Goal: Task Accomplishment & Management: Manage account settings

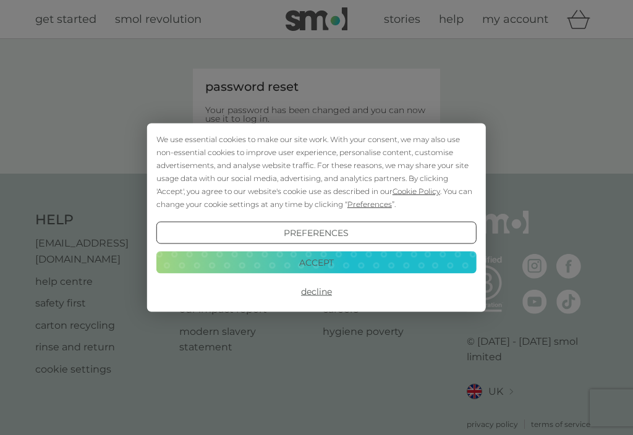
click at [327, 297] on button "Decline" at bounding box center [316, 292] width 320 height 22
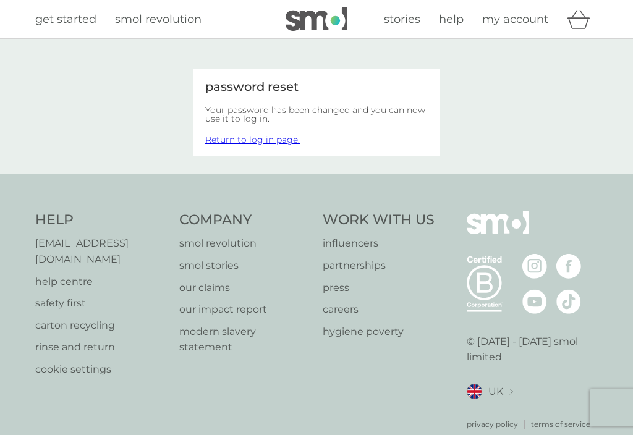
click at [267, 144] on link "Return to log in page." at bounding box center [252, 139] width 95 height 11
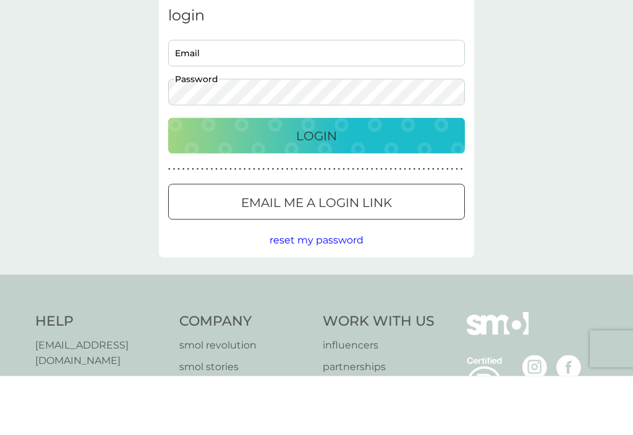
click at [237, 99] on input "Email" at bounding box center [316, 112] width 297 height 27
type input "[EMAIL_ADDRESS][DOMAIN_NAME]"
click at [330, 185] on p "Login" at bounding box center [316, 195] width 41 height 20
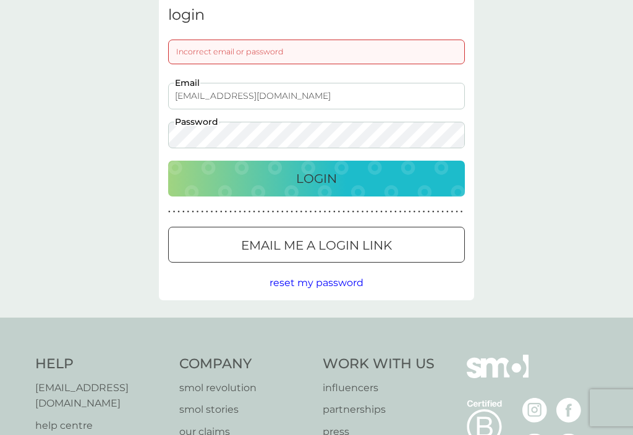
scroll to position [59, 0]
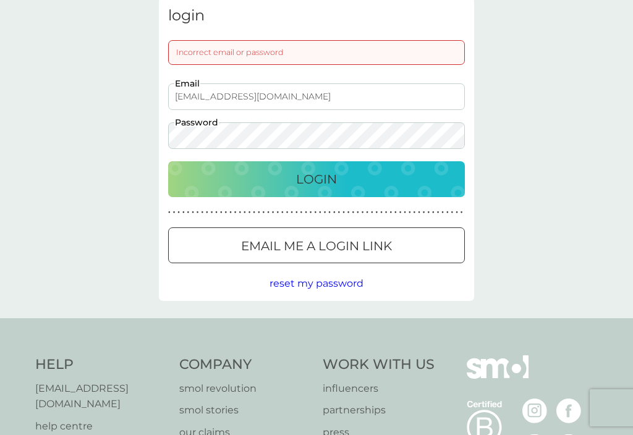
click at [312, 174] on p "Login" at bounding box center [316, 179] width 41 height 20
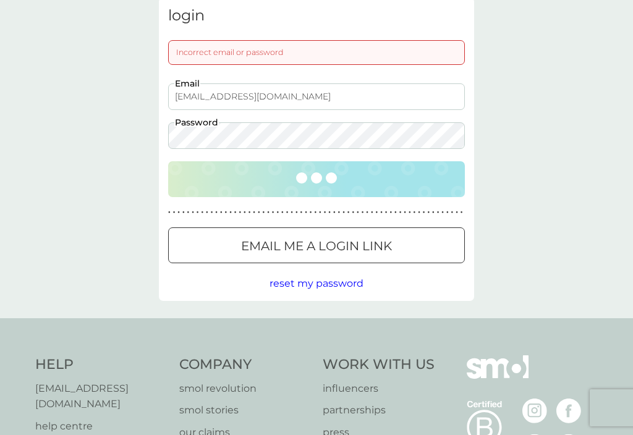
scroll to position [59, 0]
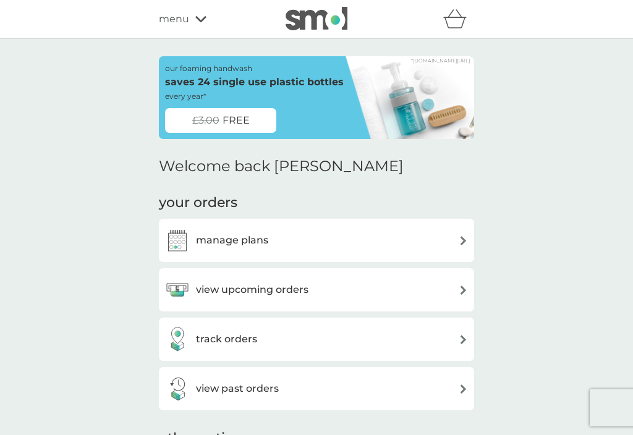
click at [463, 230] on div "manage plans" at bounding box center [316, 240] width 303 height 25
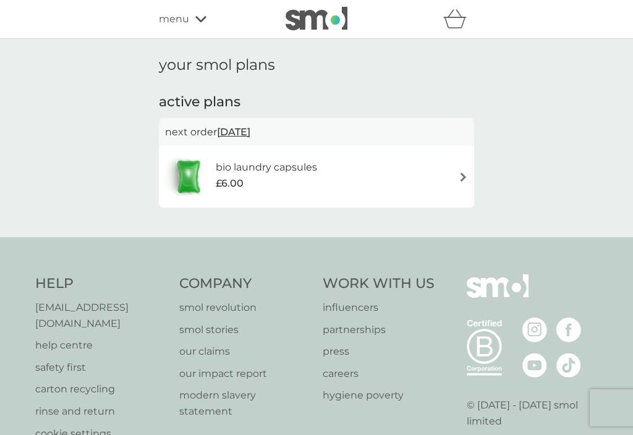
click at [453, 179] on div "bio laundry capsules £6.00" at bounding box center [316, 176] width 303 height 43
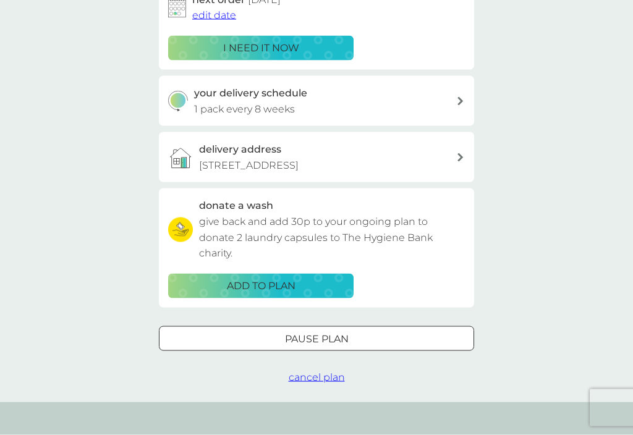
scroll to position [227, 0]
click at [364, 401] on div "your smol plans bio laundry capsules £6.00 24x capsules plan settings next orde…" at bounding box center [316, 107] width 633 height 590
click at [315, 383] on span "cancel plan" at bounding box center [317, 377] width 56 height 12
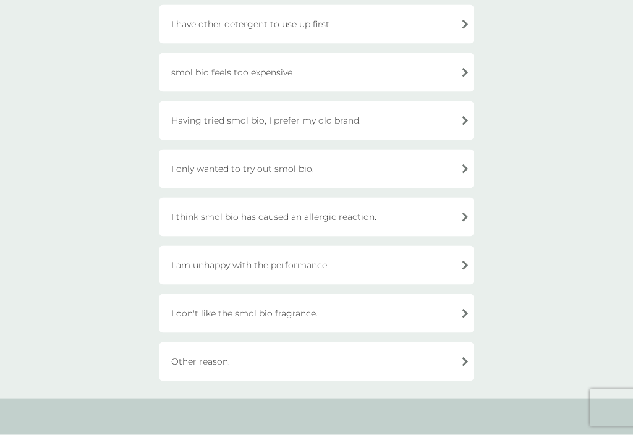
scroll to position [287, 0]
click at [452, 257] on div "I am unhappy with the performance." at bounding box center [316, 265] width 315 height 39
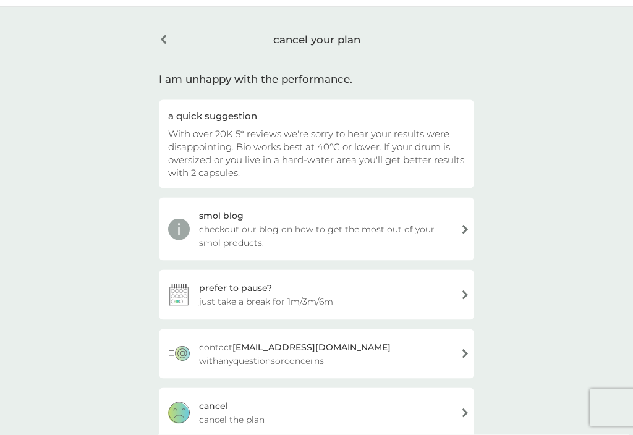
scroll to position [40, 0]
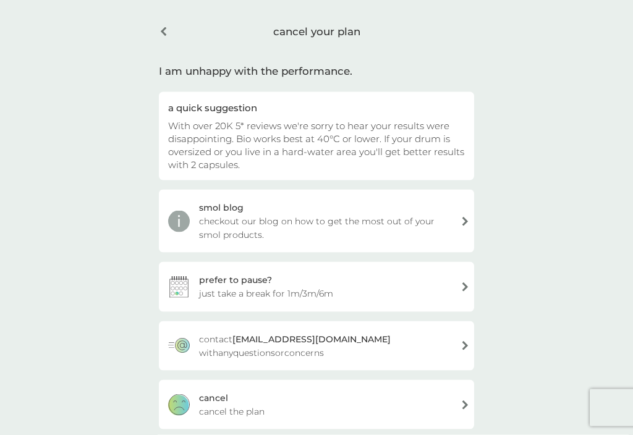
click at [459, 408] on div "cancel cancel the plan" at bounding box center [316, 404] width 315 height 49
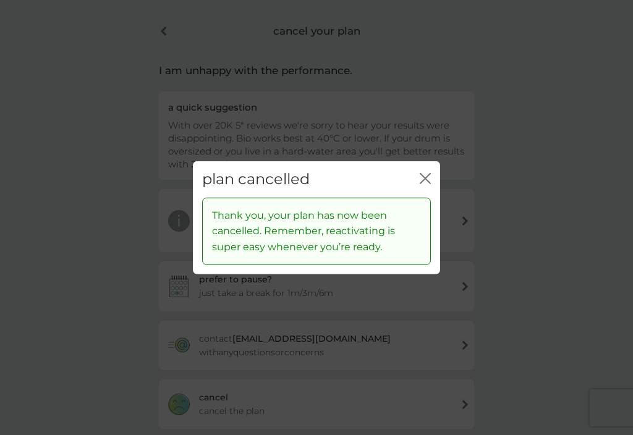
click at [427, 184] on icon "close" at bounding box center [425, 178] width 11 height 11
